Goal: Information Seeking & Learning: Learn about a topic

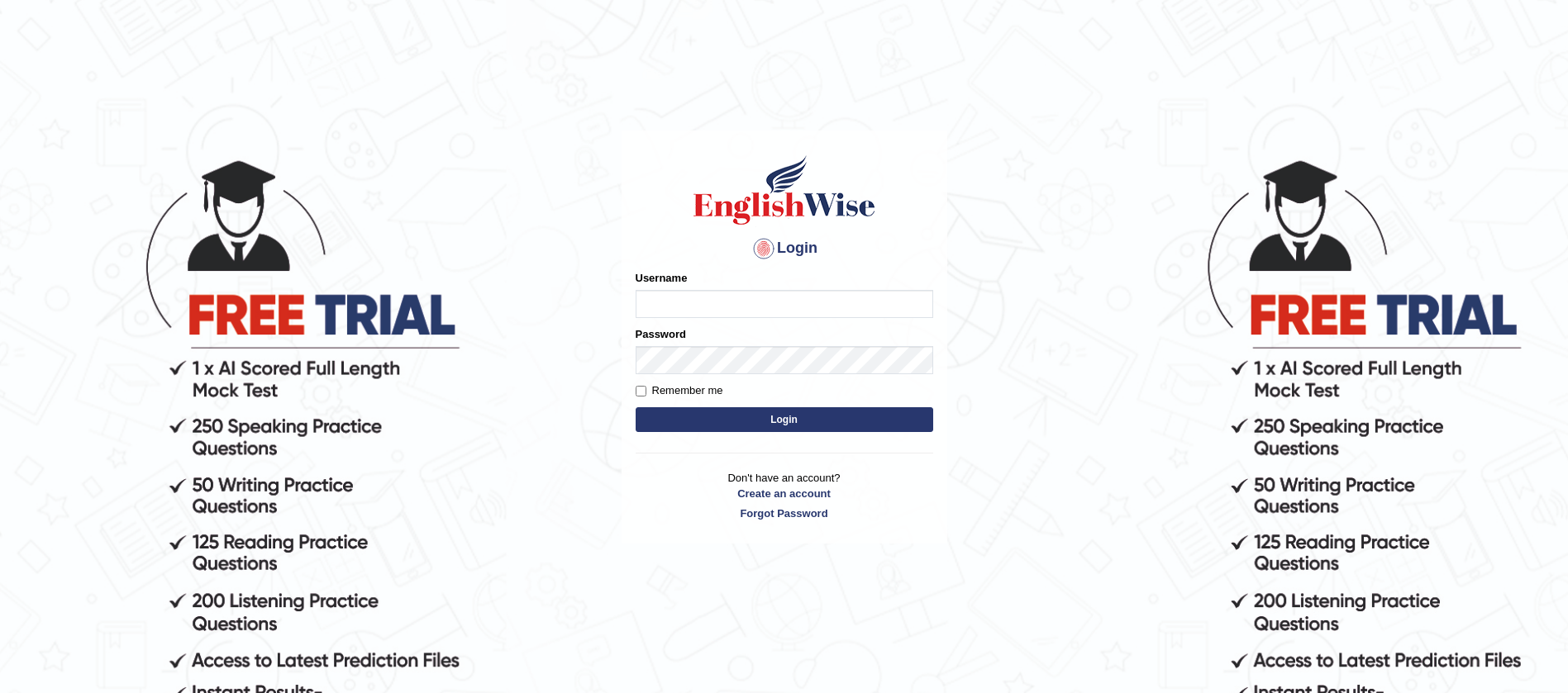
click at [706, 298] on input "Username" at bounding box center [784, 304] width 298 height 28
type input "tarni_parramatta"
click at [636, 408] on button "Login" at bounding box center [784, 420] width 298 height 25
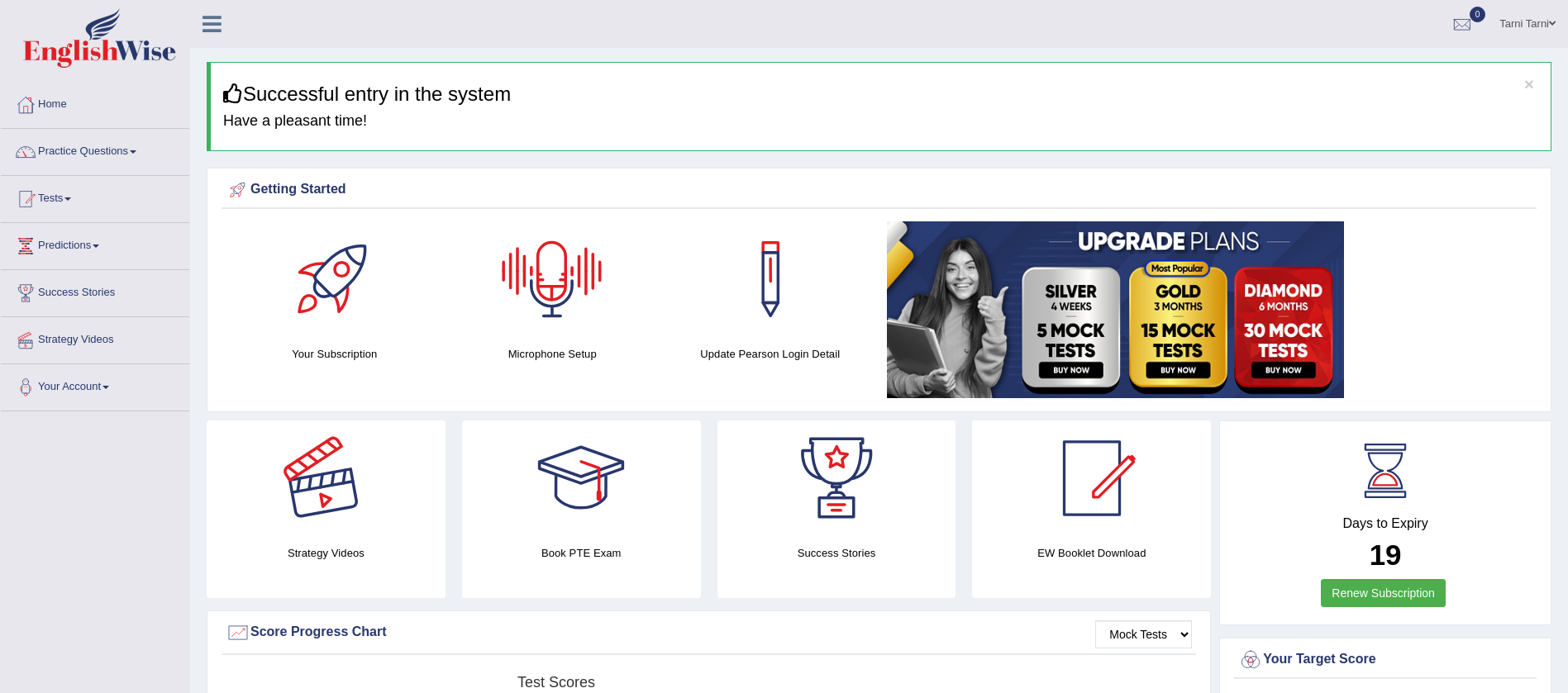
click at [364, 452] on div at bounding box center [325, 478] width 116 height 116
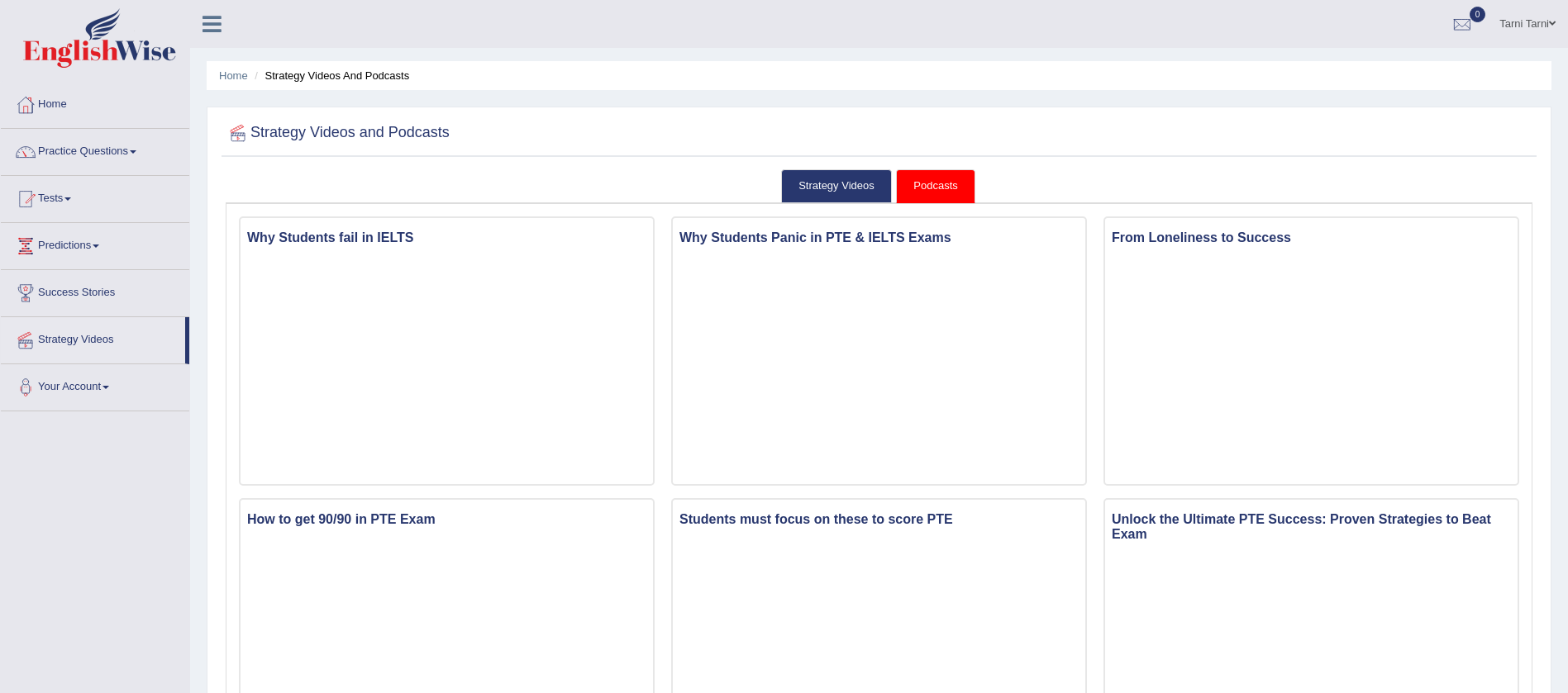
click at [934, 179] on link "Podcasts" at bounding box center [935, 186] width 78 height 34
click at [833, 184] on link "Strategy Videos" at bounding box center [836, 186] width 111 height 34
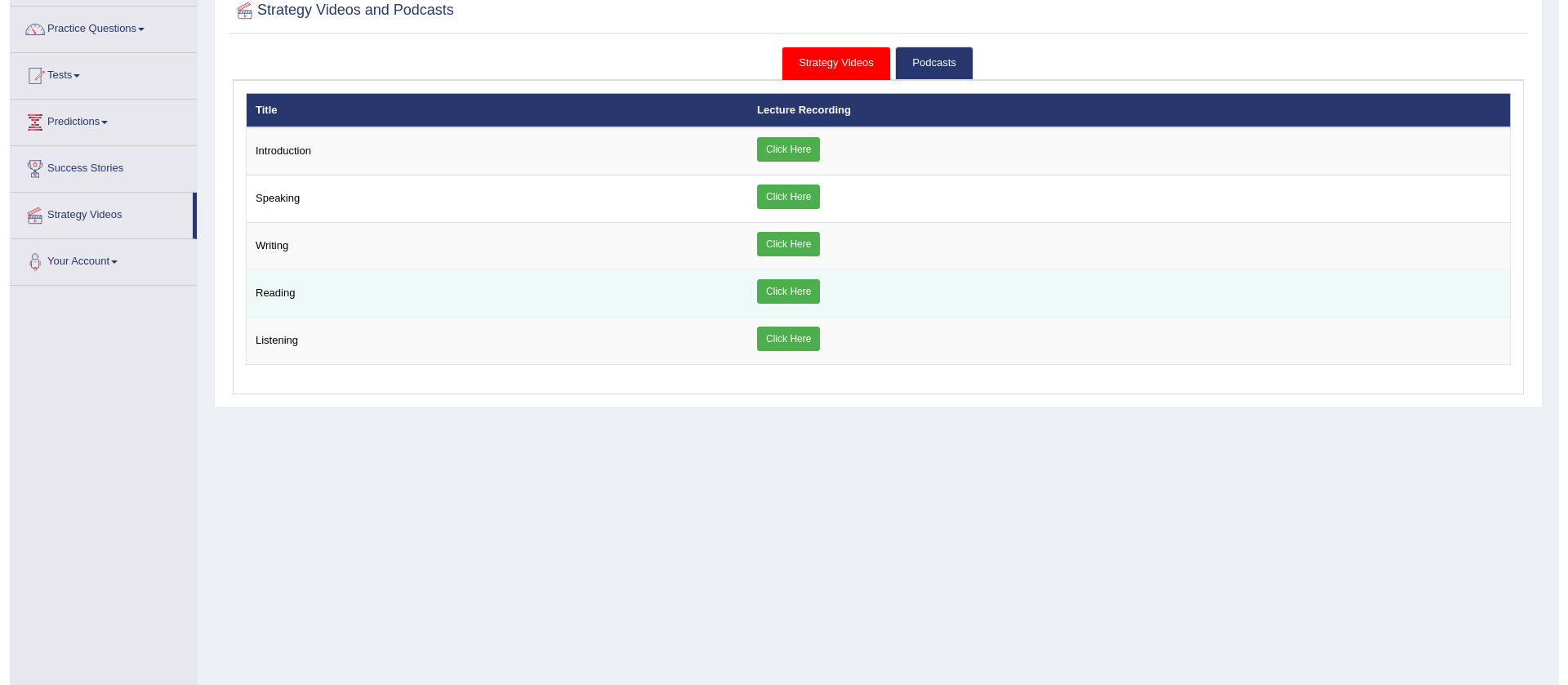
scroll to position [173, 0]
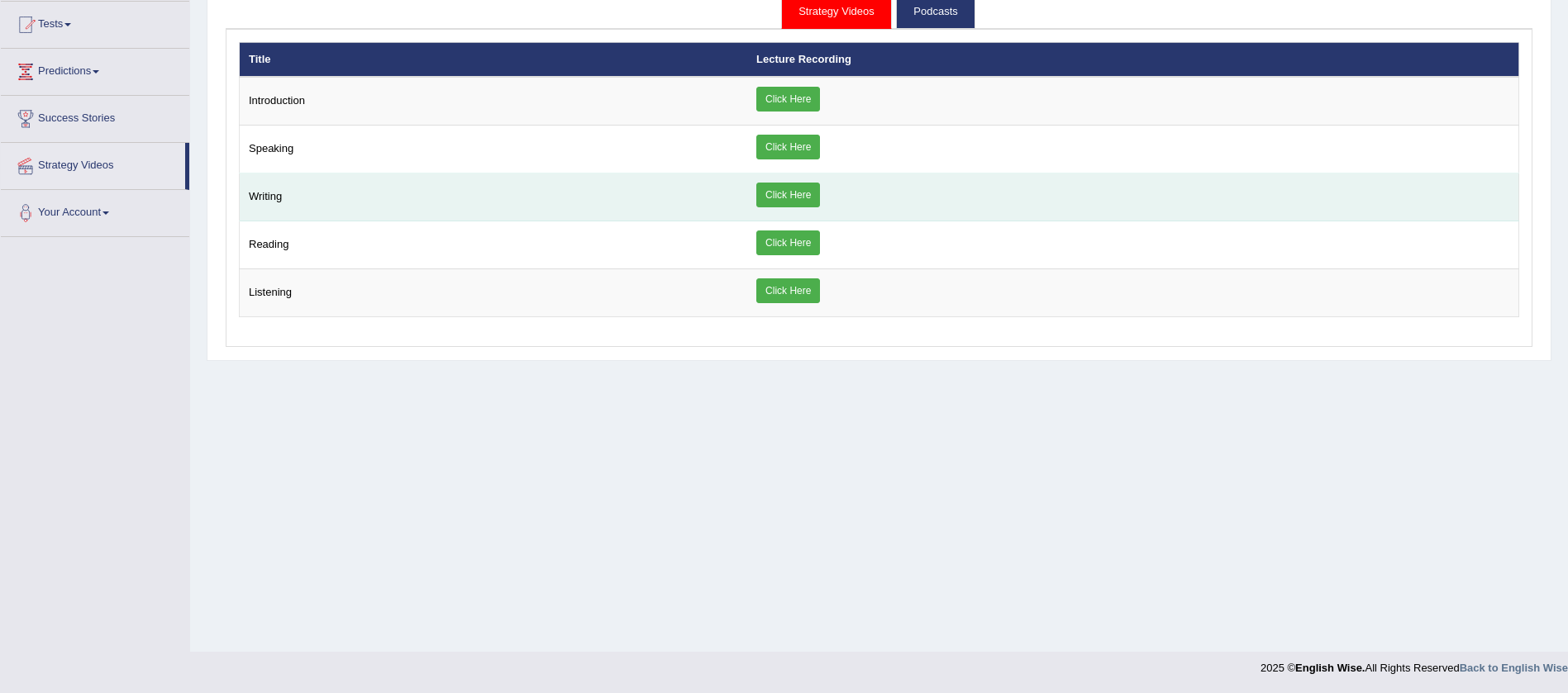
click at [802, 195] on link "Click Here" at bounding box center [788, 194] width 64 height 25
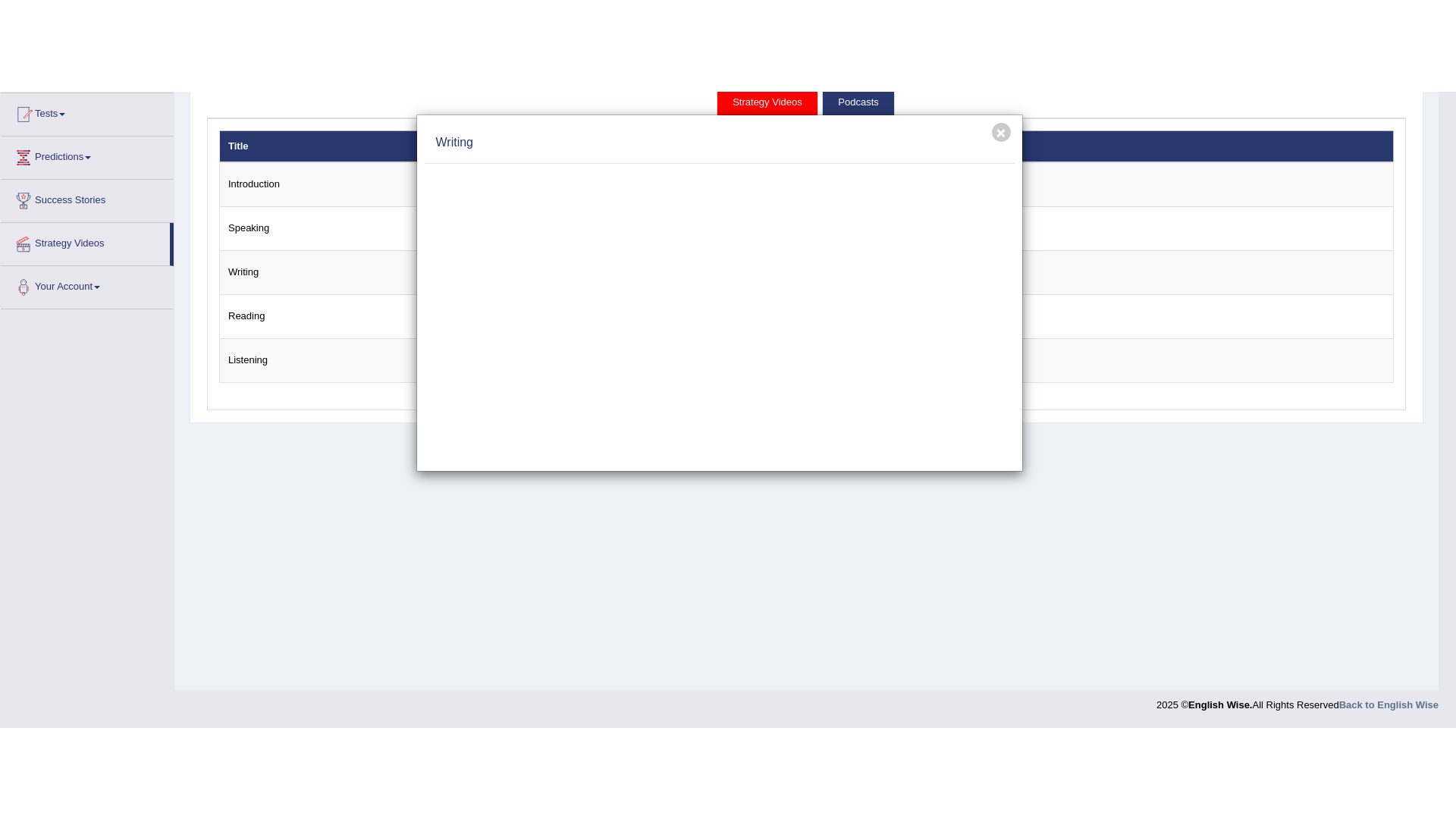
scroll to position [0, 0]
